Goal: Task Accomplishment & Management: Manage account settings

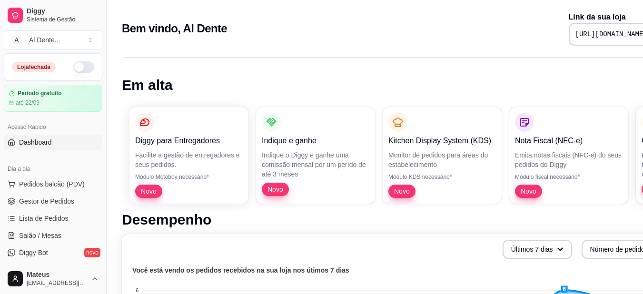
click at [74, 66] on button "button" at bounding box center [83, 66] width 21 height 11
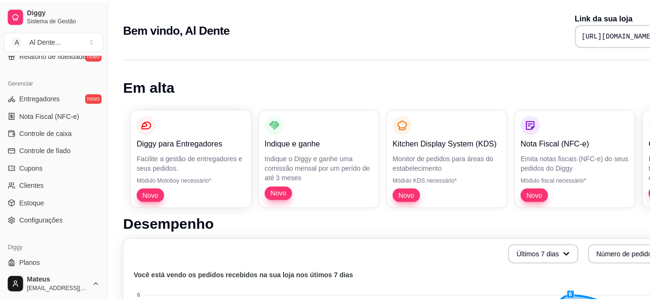
scroll to position [384, 0]
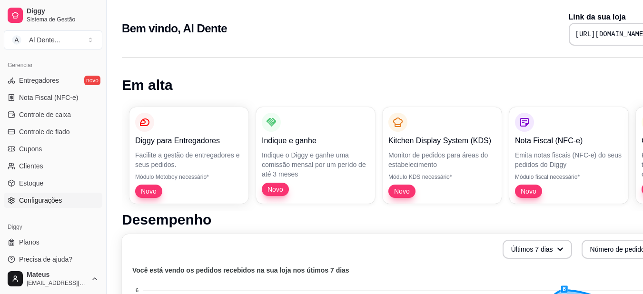
click at [81, 199] on link "Configurações" at bounding box center [53, 200] width 99 height 15
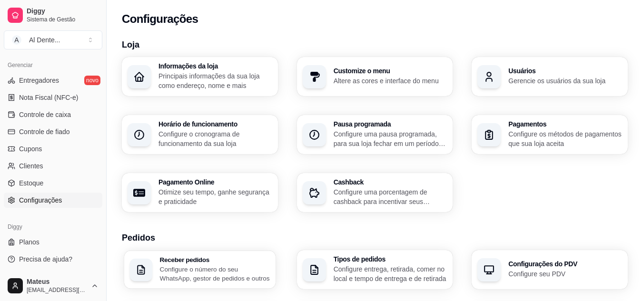
click at [205, 270] on p "Configure o número do seu WhatsApp, gestor de pedidos e outros" at bounding box center [215, 274] width 110 height 19
click at [217, 67] on h3 "Informações da loja" at bounding box center [215, 66] width 110 height 7
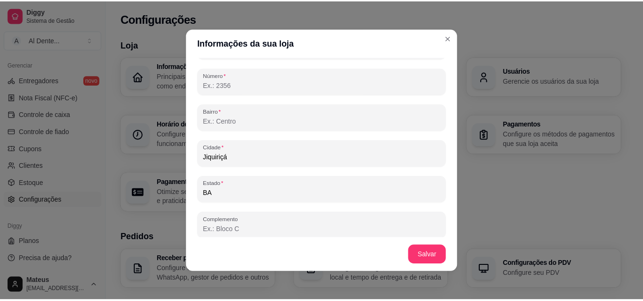
scroll to position [617, 0]
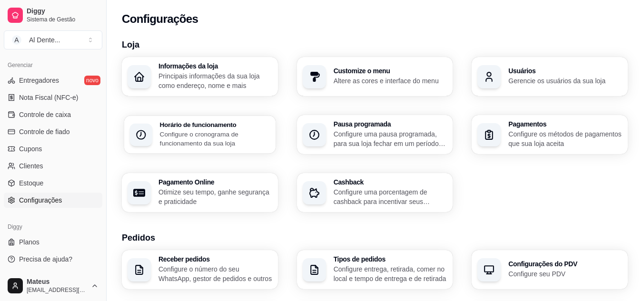
click at [232, 131] on p "Configure o cronograma de funcionamento da sua loja" at bounding box center [215, 138] width 110 height 19
click at [508, 132] on div "Pagamentos Configure os métodos de pagamentos que sua loja aceita" at bounding box center [549, 135] width 151 height 38
click at [554, 131] on p "Configure os métodos de pagamentos que sua loja aceita" at bounding box center [565, 138] width 110 height 19
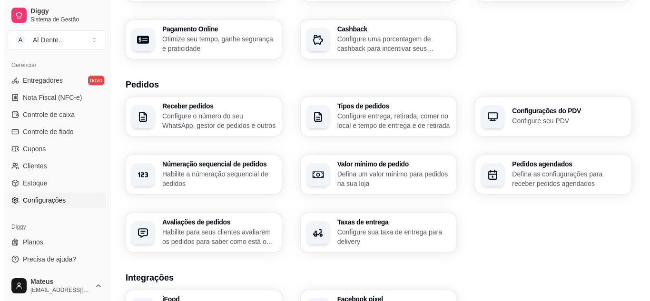
scroll to position [157, 0]
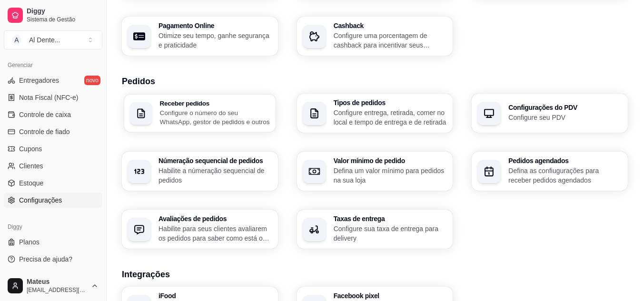
click at [213, 124] on p "Configure o número do seu WhatsApp, gestor de pedidos e outros" at bounding box center [215, 117] width 110 height 19
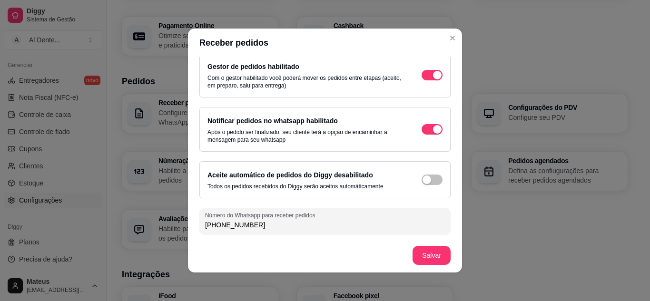
scroll to position [0, 0]
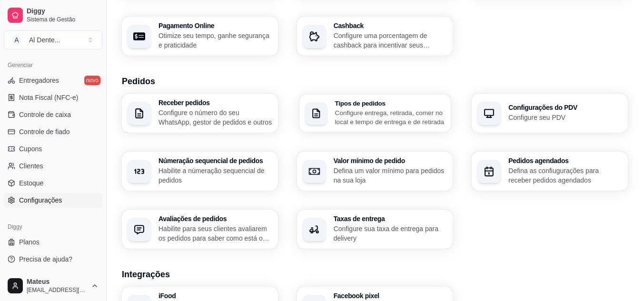
click at [374, 118] on p "Configure entrega, retirada, comer no local e tempo de entrega e de retirada" at bounding box center [390, 117] width 110 height 19
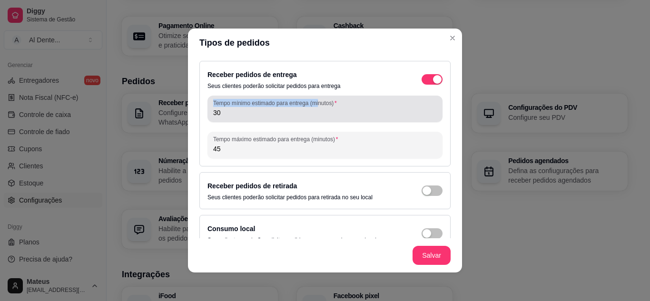
drag, startPoint x: 211, startPoint y: 103, endPoint x: 315, endPoint y: 104, distance: 103.7
click at [315, 104] on label "Tempo mínimo estimado para entrega (minutos)" at bounding box center [276, 103] width 127 height 8
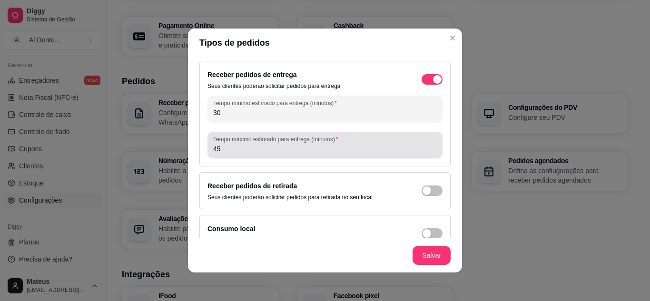
click at [213, 138] on label "Tempo máximo estimado para entrega (minutos)" at bounding box center [277, 139] width 128 height 8
click at [213, 144] on input "45" at bounding box center [325, 149] width 224 height 10
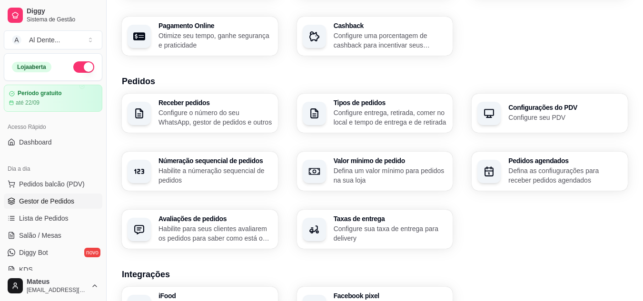
click at [54, 198] on span "Gestor de Pedidos" at bounding box center [46, 202] width 55 height 10
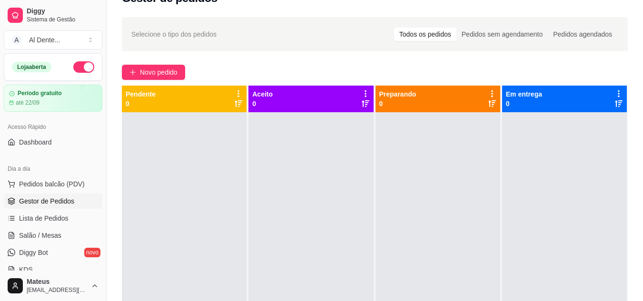
scroll to position [20, 0]
